Goal: Task Accomplishment & Management: Manage account settings

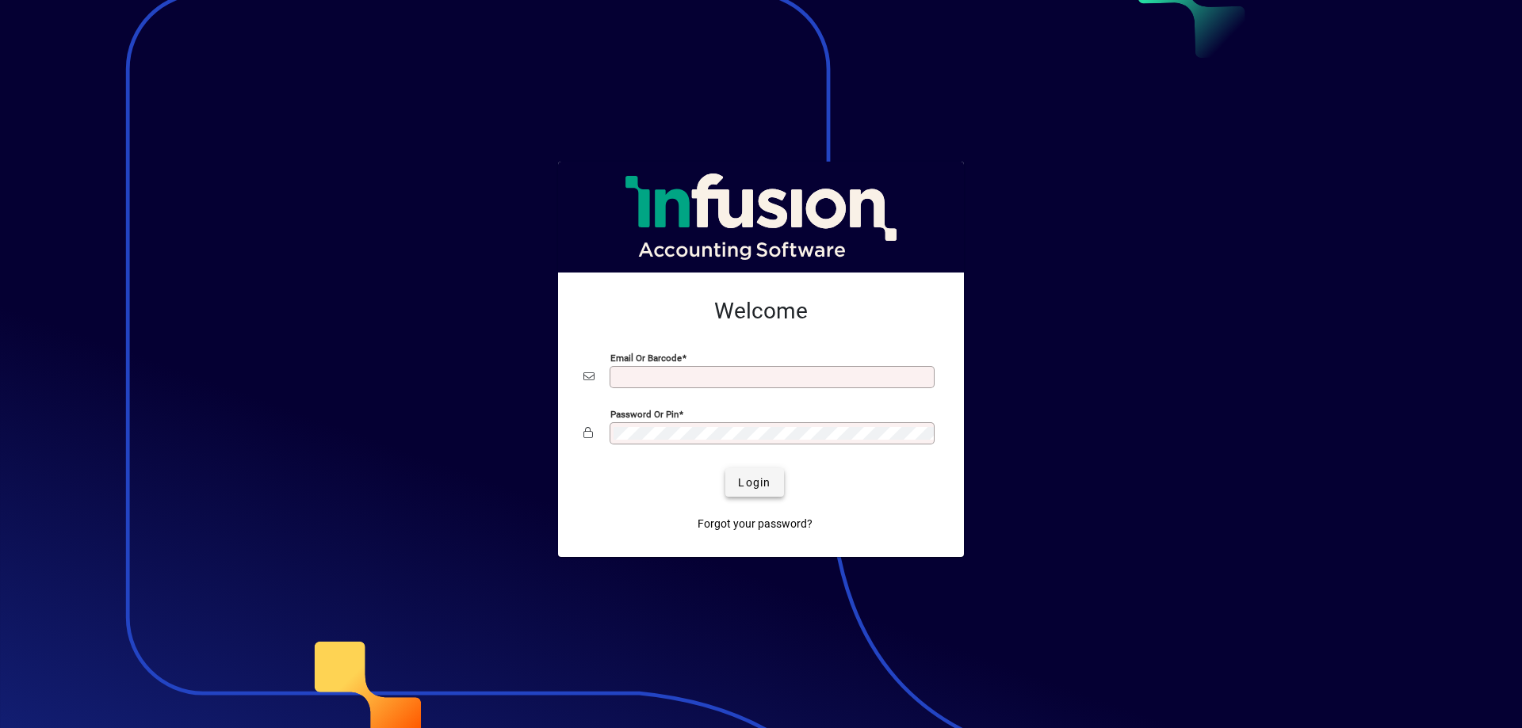
type input "**********"
click at [762, 483] on span "Login" at bounding box center [754, 483] width 32 height 17
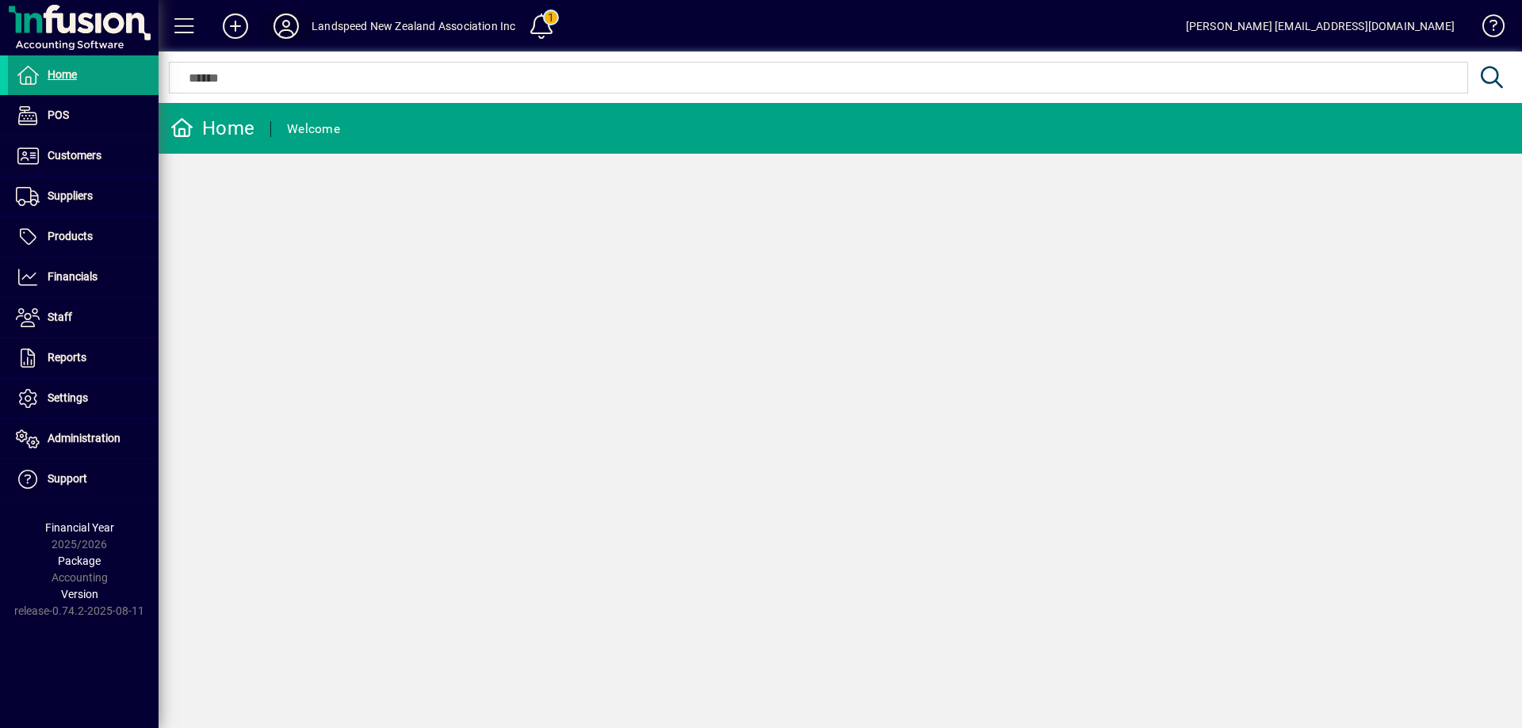
click at [298, 25] on icon at bounding box center [286, 25] width 32 height 25
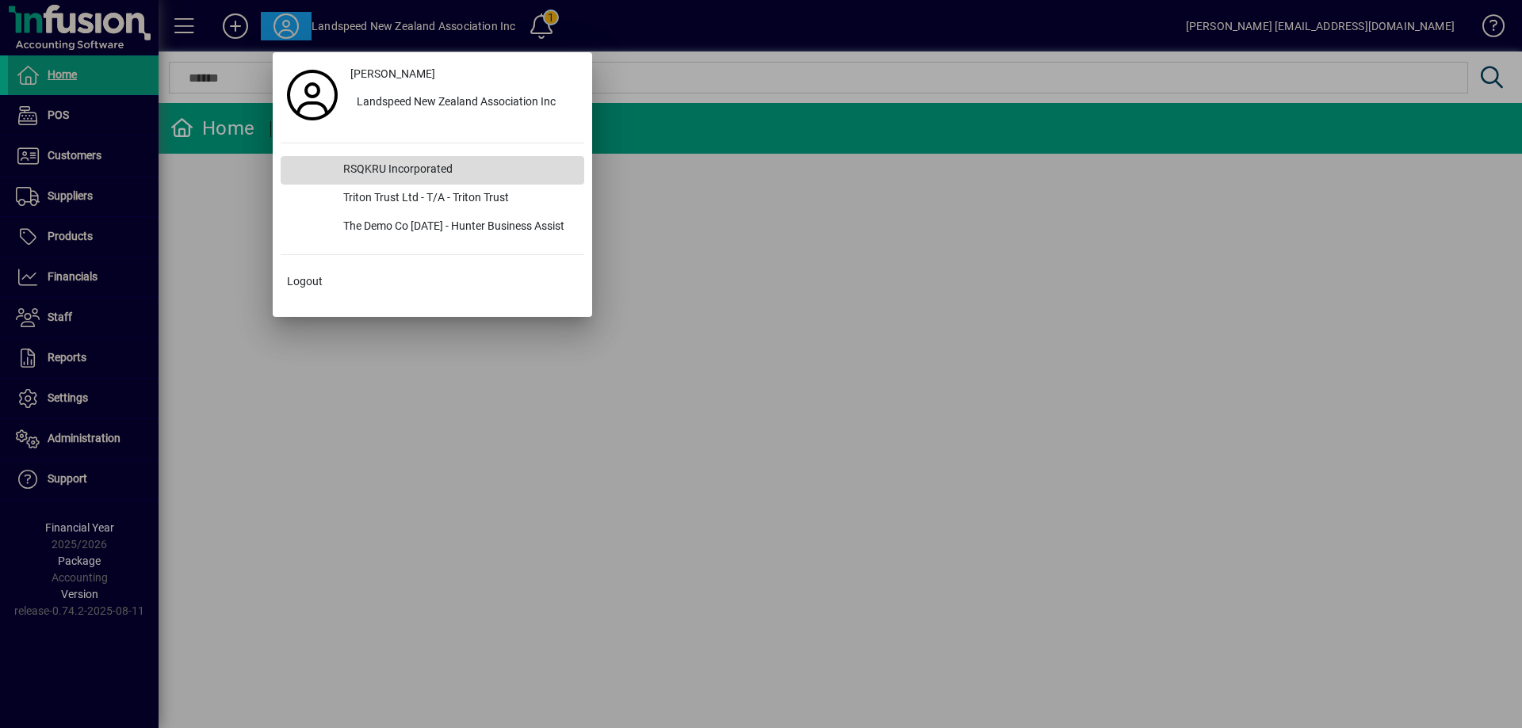
click at [412, 166] on div "RSQKRU Incorporated" at bounding box center [457, 170] width 254 height 29
